Goal: Task Accomplishment & Management: Use online tool/utility

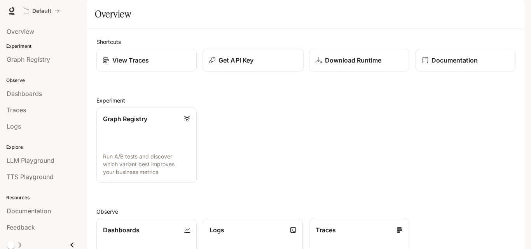
click at [270, 65] on div "Get API Key" at bounding box center [253, 60] width 88 height 9
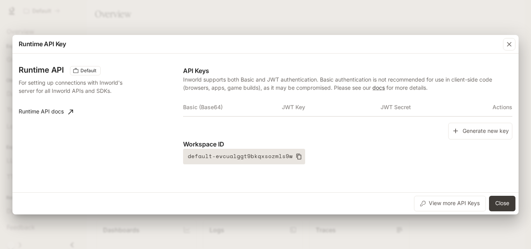
click at [297, 158] on icon "button" at bounding box center [299, 157] width 6 height 6
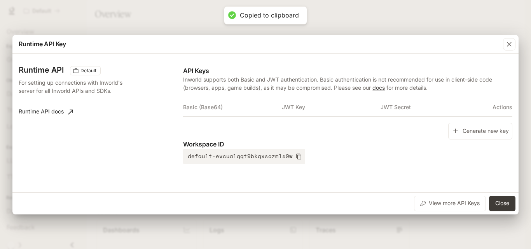
click at [331, 11] on div "Runtime API Key Runtime API Default For setting up connections with Inworld's s…" at bounding box center [265, 124] width 531 height 249
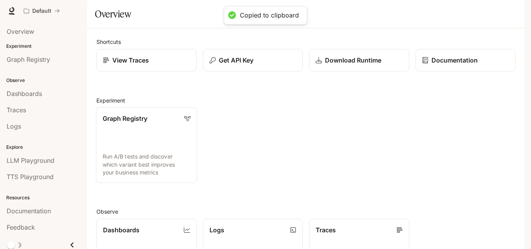
click at [125, 175] on p "Run A/B tests and discover which variant best improves your business metrics" at bounding box center [147, 165] width 88 height 24
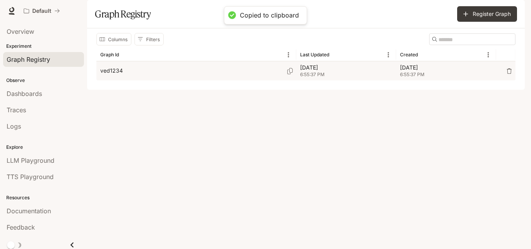
click at [216, 81] on div "ved1234" at bounding box center [196, 70] width 192 height 19
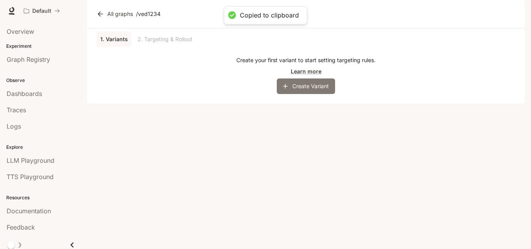
click at [304, 94] on button "Create Variant" at bounding box center [306, 87] width 58 height 16
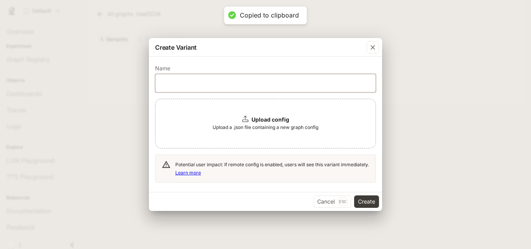
click at [272, 86] on input "text" at bounding box center [266, 83] width 220 height 8
